Goal: Ask a question: Seek information or help from site administrators or community

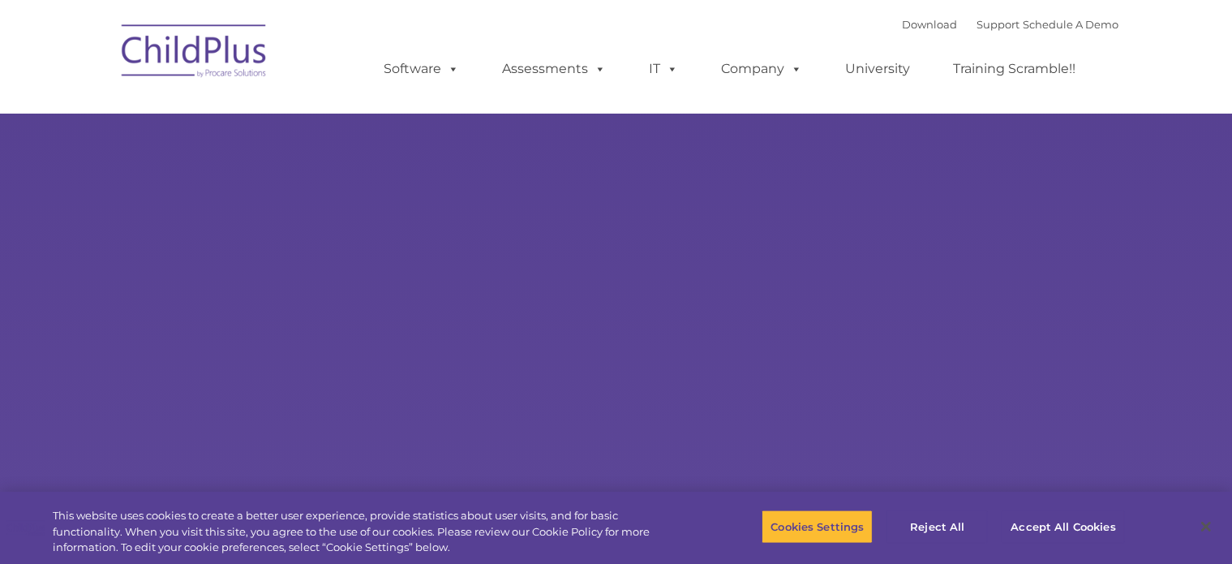
select select "MEDIUM"
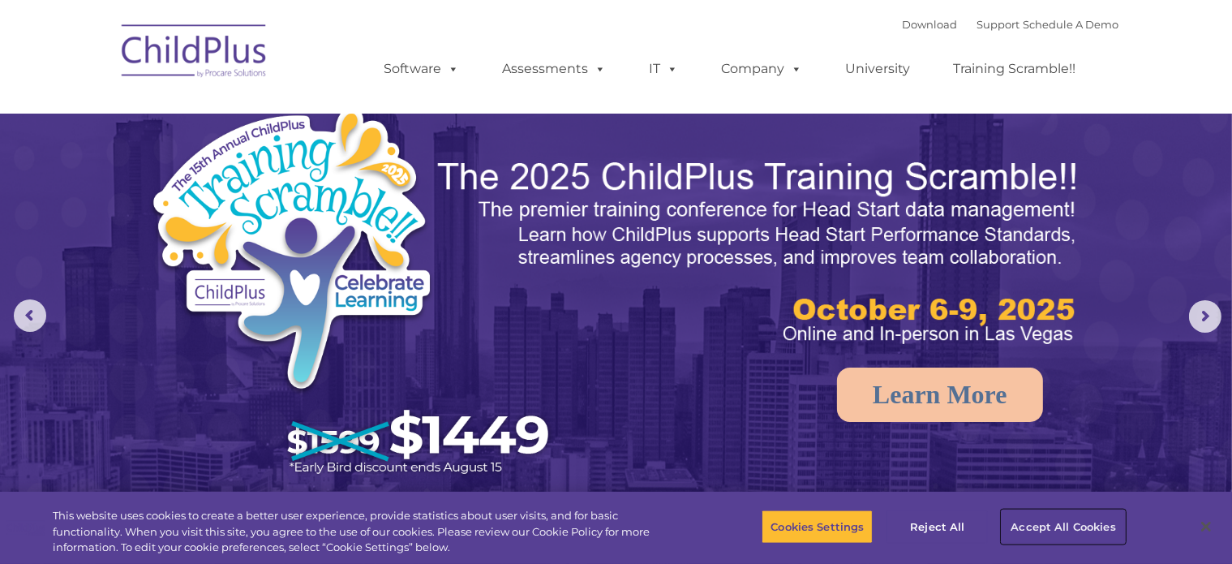
click at [1095, 531] on button "Accept All Cookies" at bounding box center [1062, 526] width 122 height 34
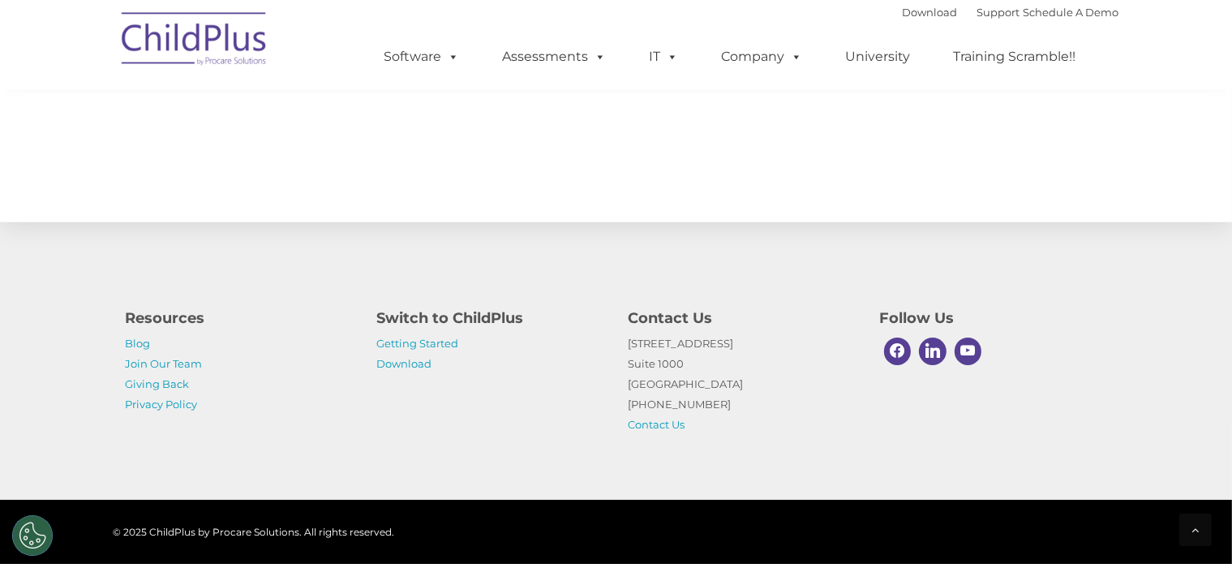
scroll to position [1824, 0]
click at [443, 341] on link "Getting Started" at bounding box center [418, 343] width 82 height 13
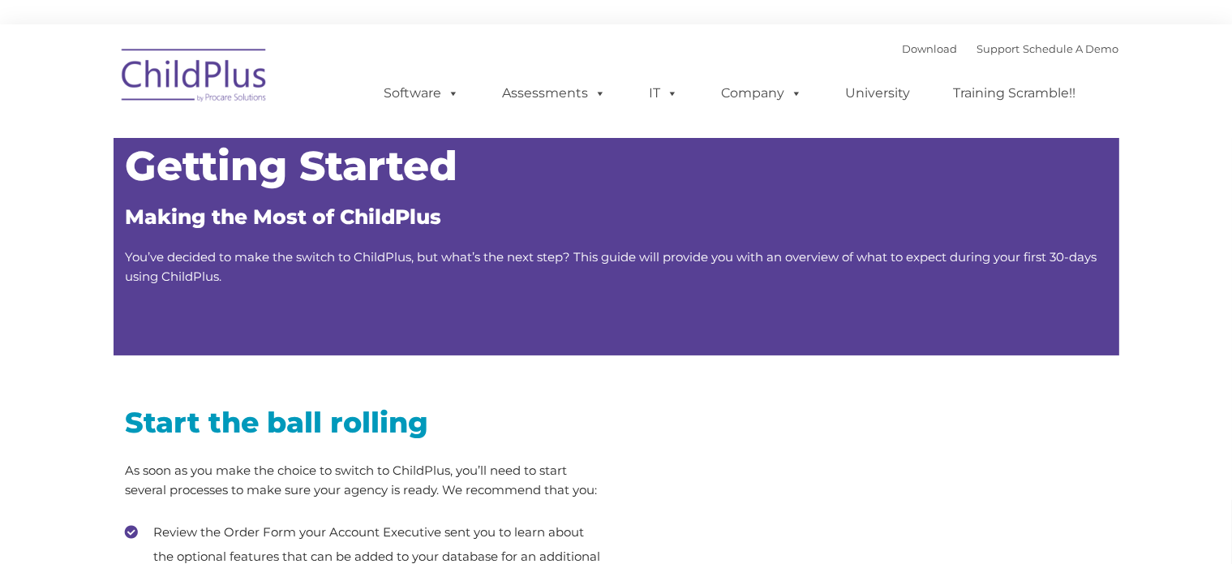
type input ""
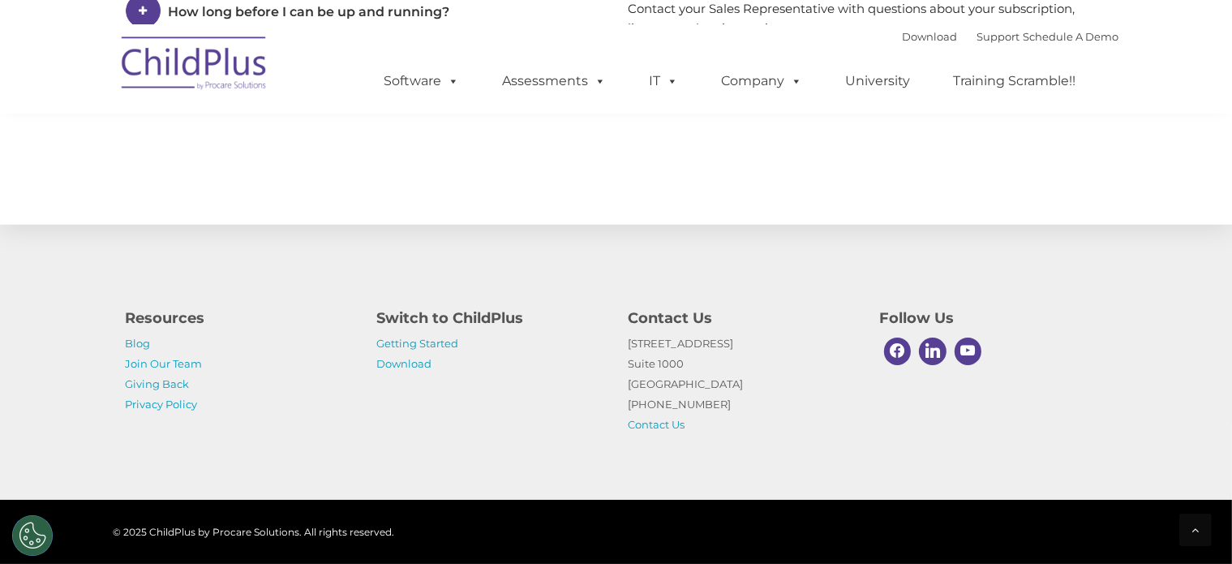
scroll to position [2586, 0]
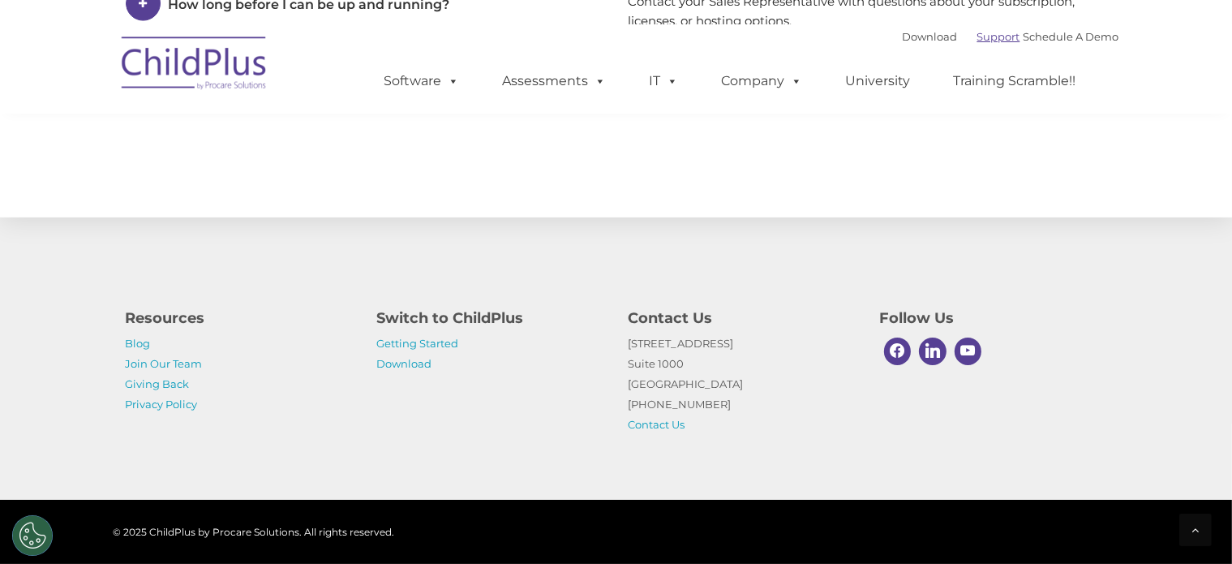
click at [979, 36] on link "Support" at bounding box center [998, 36] width 43 height 13
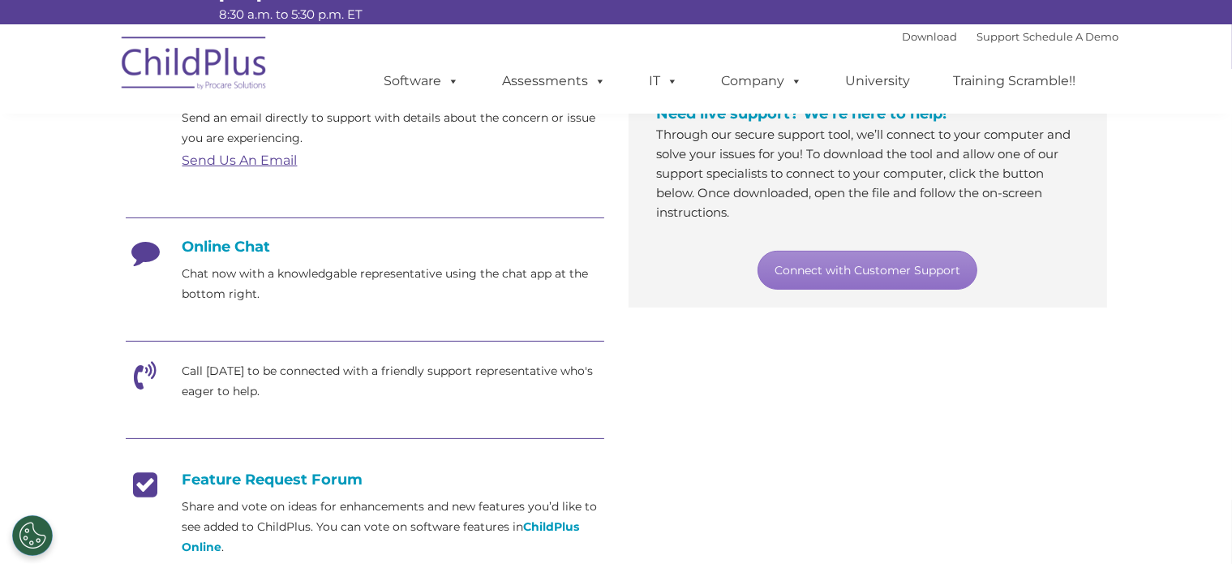
scroll to position [367, 0]
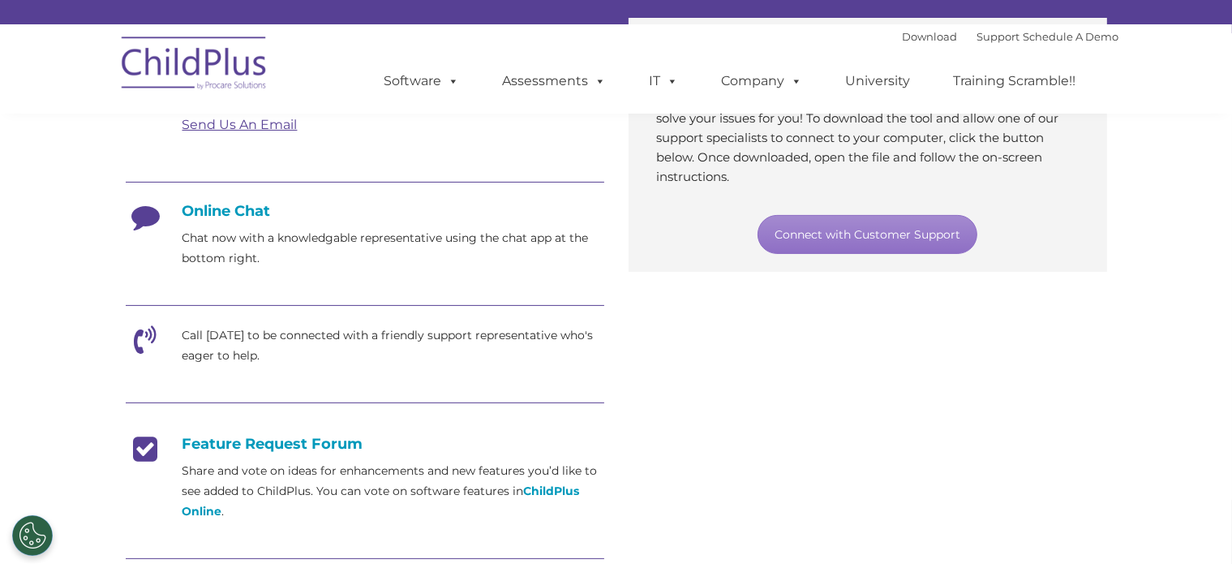
click at [250, 213] on h4 "Online Chat" at bounding box center [365, 211] width 478 height 18
click at [255, 244] on p "Chat now with a knowledgable representative using the chat app at the bottom ri…" at bounding box center [393, 248] width 422 height 41
click at [834, 243] on link "Connect with Customer Support" at bounding box center [867, 234] width 220 height 39
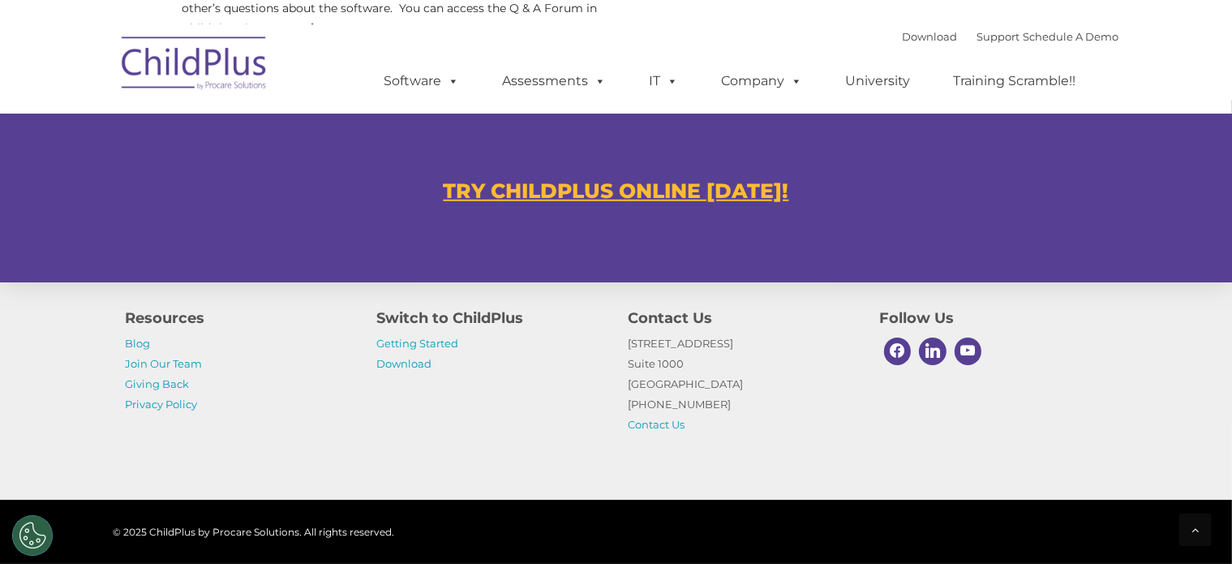
scroll to position [1057, 0]
